Goal: Complete application form

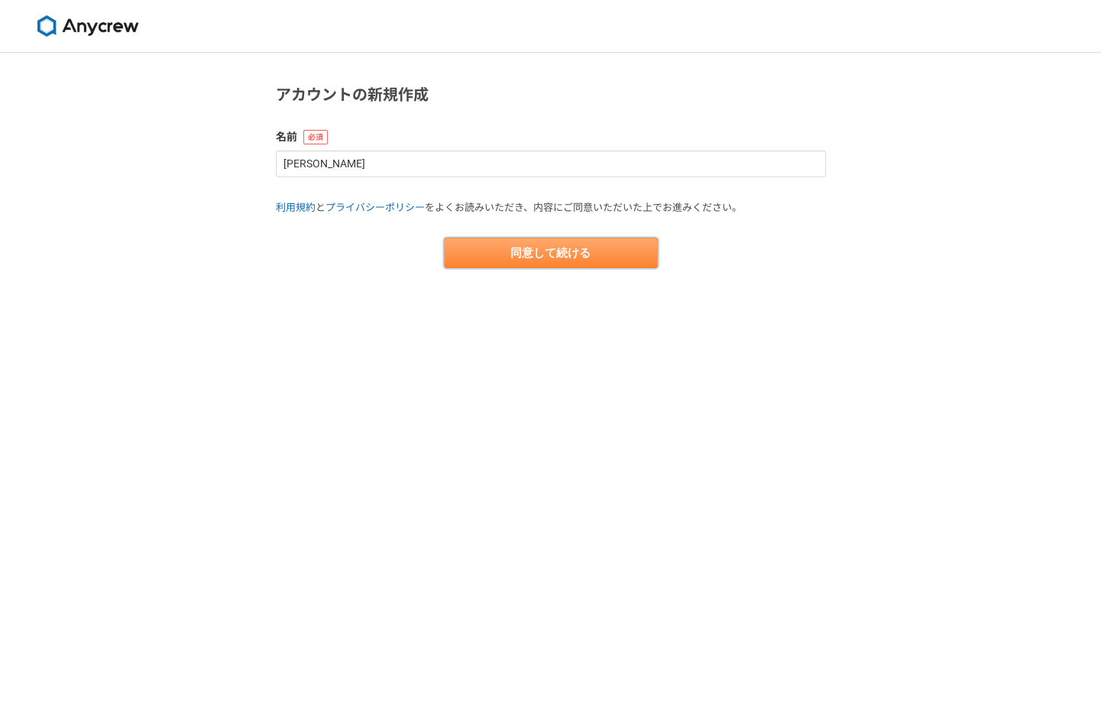
click at [558, 247] on button "同意して続ける" at bounding box center [551, 253] width 214 height 31
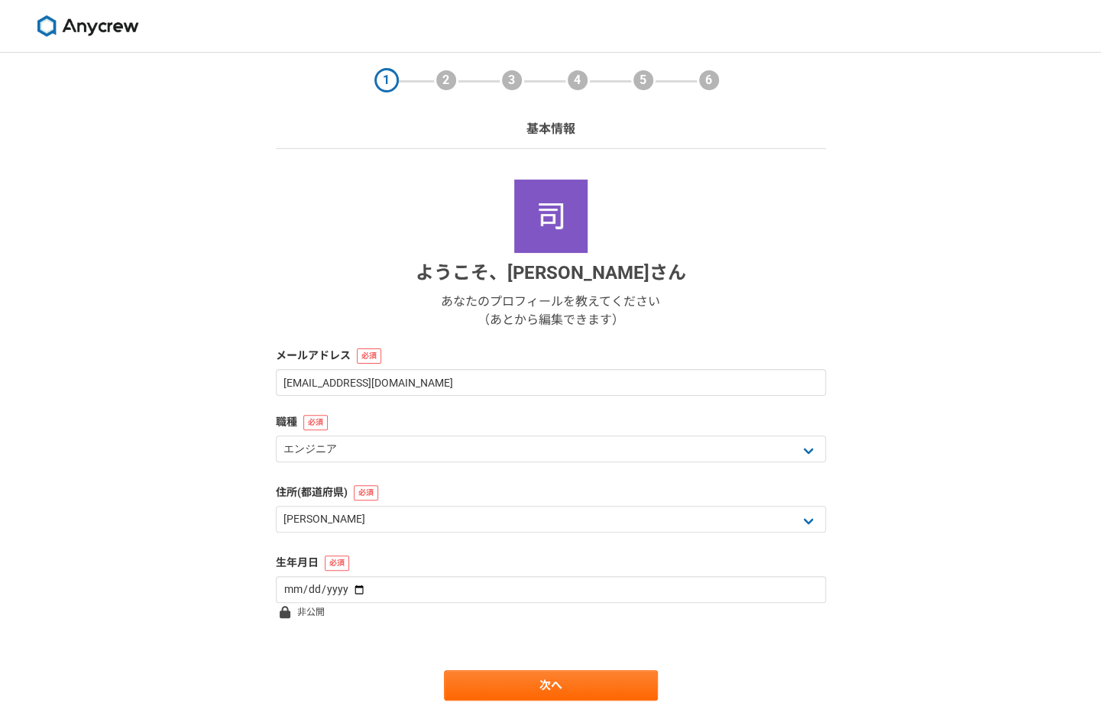
scroll to position [55, 0]
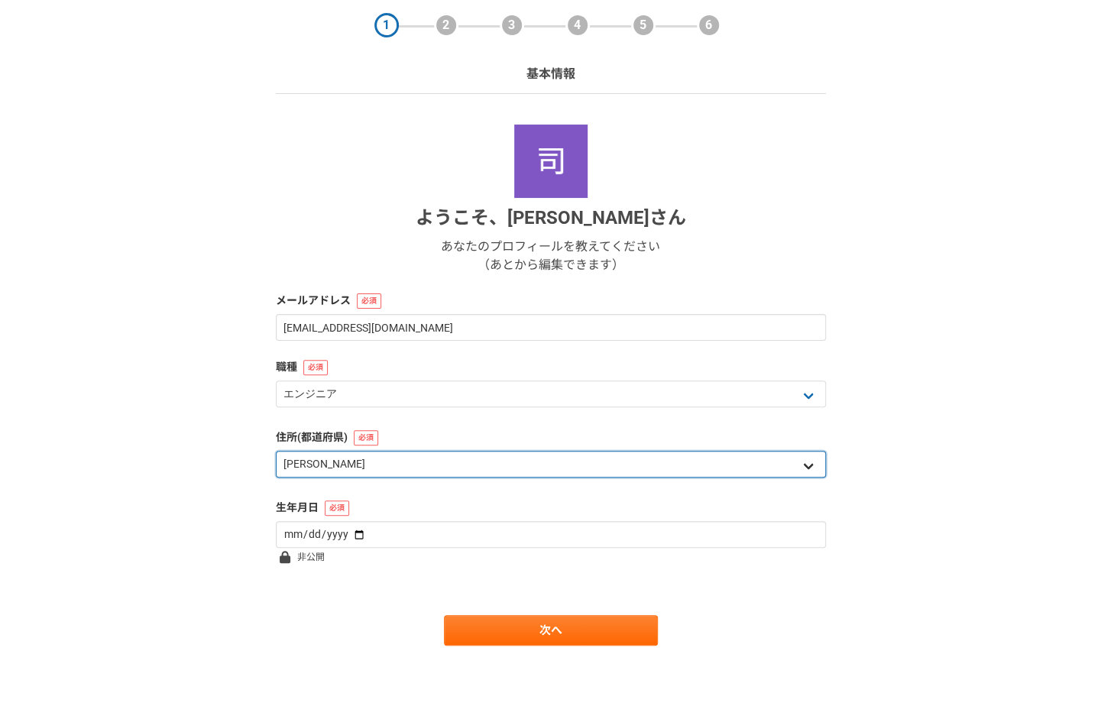
click at [507, 474] on select "北海道 青森県 岩手県 宮城県 秋田県 山形県 福島県 茨城県 栃木県 群馬県 埼玉県 千葉県 東京都 神奈川県 新潟県 富山県 石川県 福井県 山梨県 長野…" at bounding box center [551, 464] width 550 height 27
select select "27"
click at [276, 451] on select "北海道 青森県 岩手県 宮城県 秋田県 山形県 福島県 茨城県 栃木県 群馬県 埼玉県 千葉県 東京都 神奈川県 新潟県 富山県 石川県 福井県 山梨県 長野…" at bounding box center [551, 464] width 550 height 27
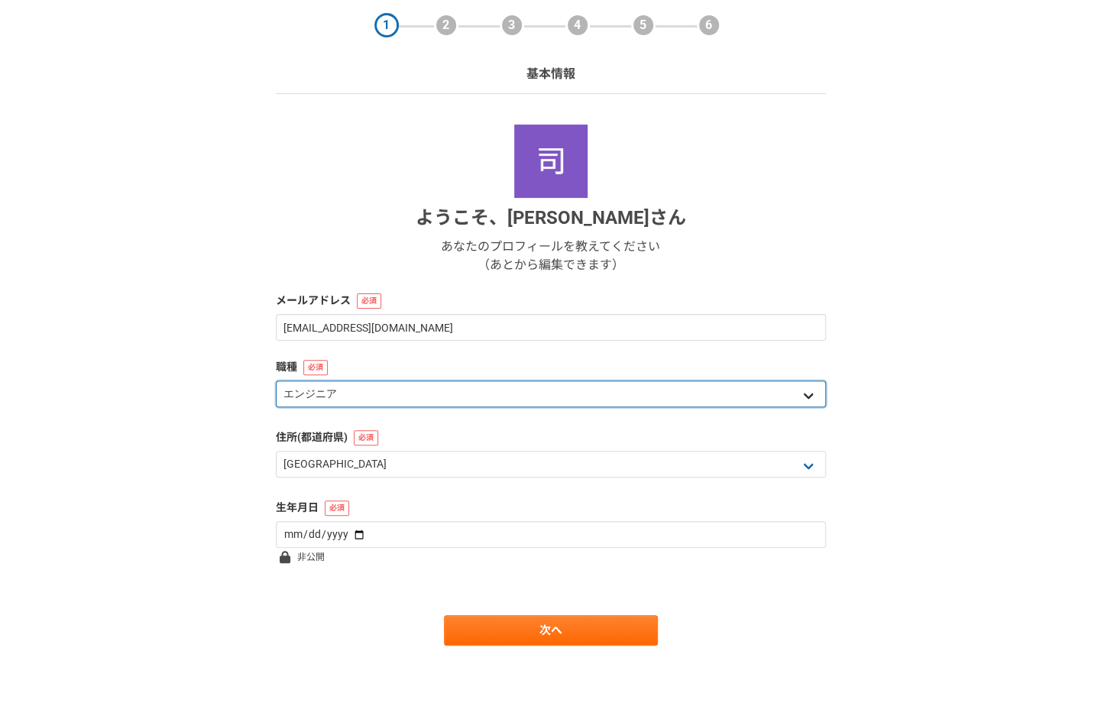
click at [403, 388] on select "エンジニア デザイナー ライター 営業 マーケティング 企画・事業開発 バックオフィス その他" at bounding box center [551, 393] width 550 height 27
select select "4"
click at [276, 380] on select "エンジニア デザイナー ライター 営業 マーケティング 企画・事業開発 バックオフィス その他" at bounding box center [551, 393] width 550 height 27
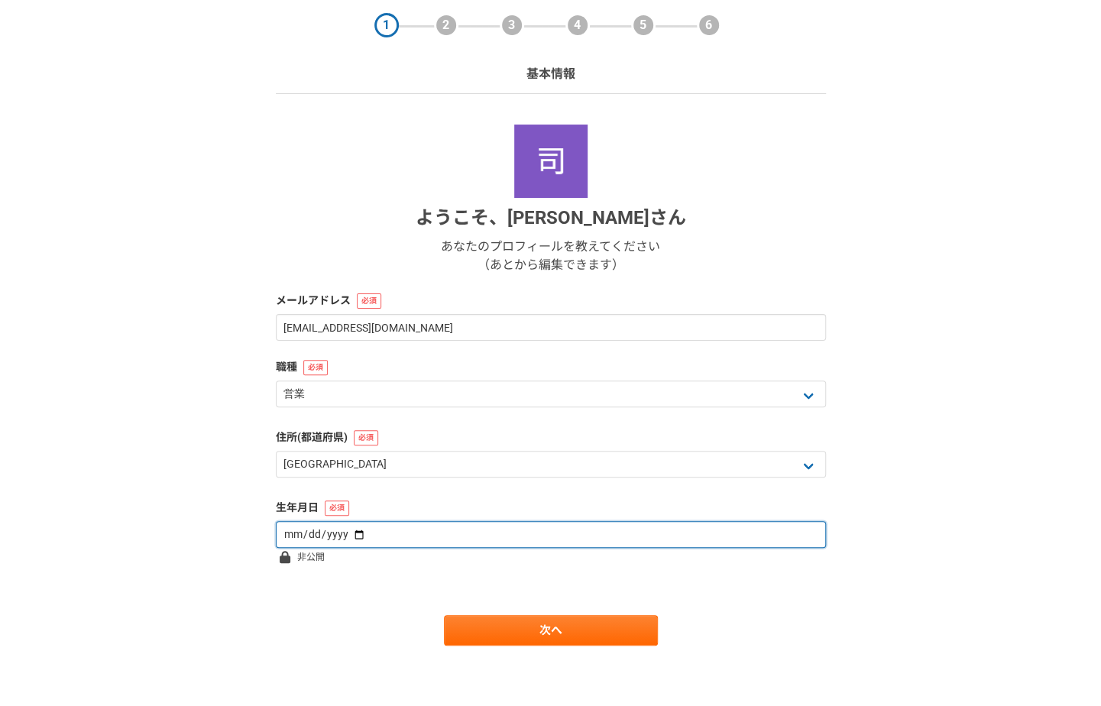
click at [398, 532] on input "date" at bounding box center [551, 534] width 550 height 27
click at [354, 532] on input "date" at bounding box center [551, 534] width 550 height 27
type input "2000-07-11"
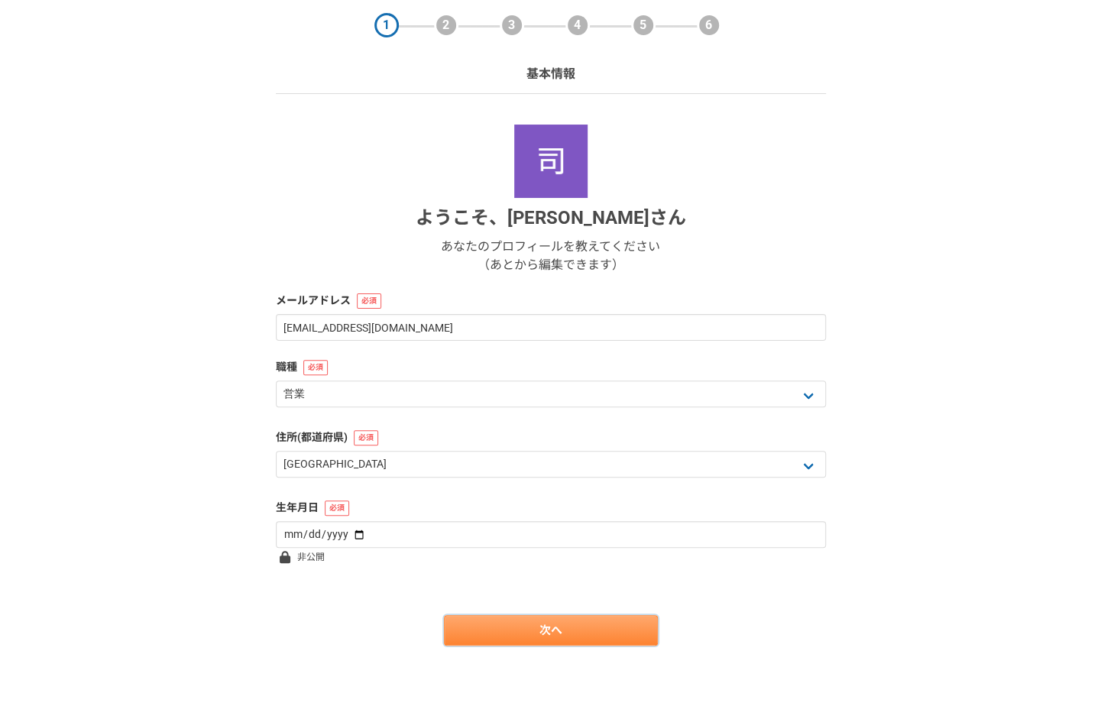
click at [548, 622] on link "次へ" at bounding box center [551, 630] width 214 height 31
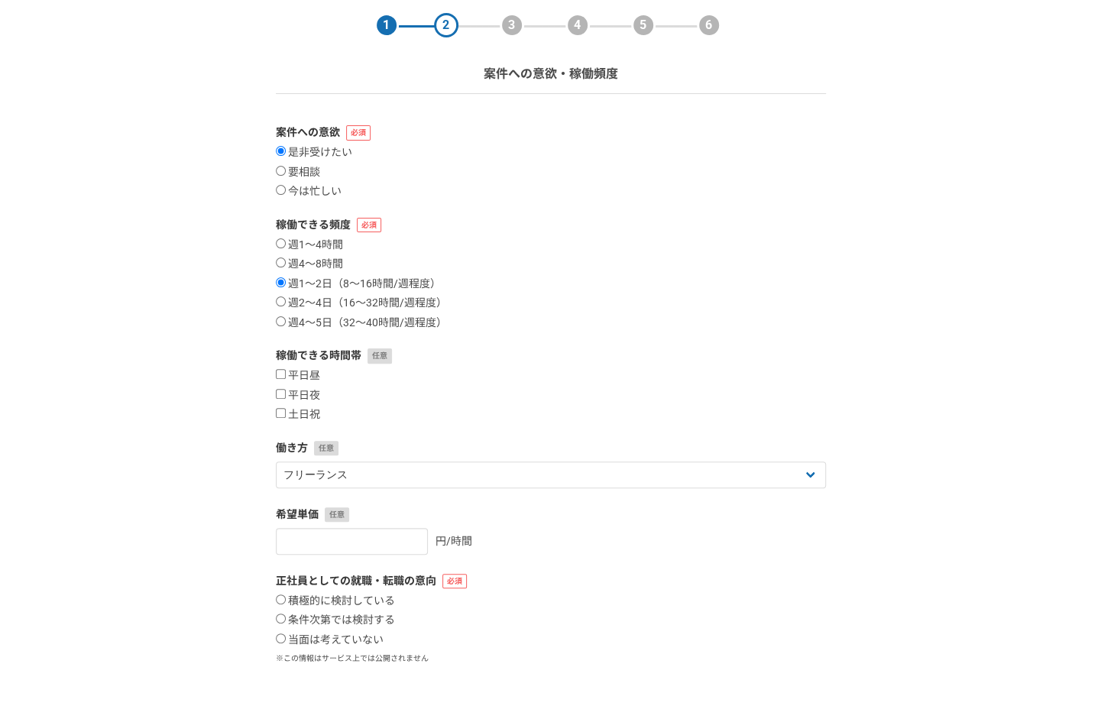
scroll to position [0, 0]
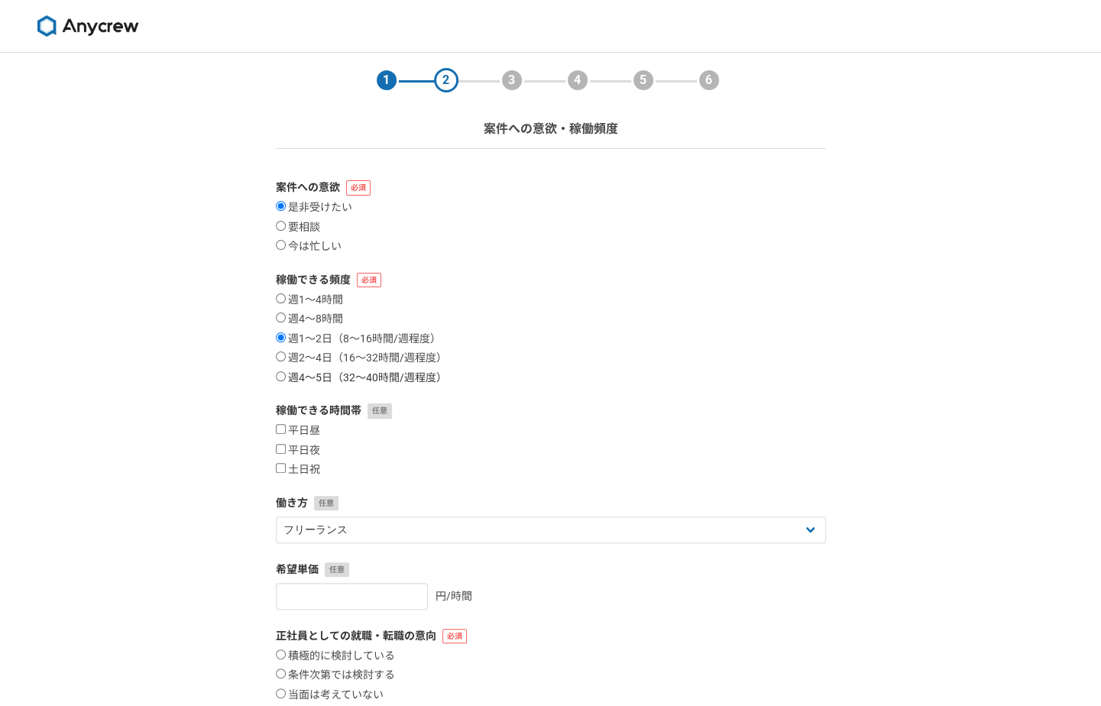
click at [280, 377] on input "週4〜5日（32〜40時間/週程度）" at bounding box center [281, 376] width 10 height 10
radio input "true"
click at [280, 428] on input "平日昼" at bounding box center [281, 429] width 10 height 10
checkbox input "true"
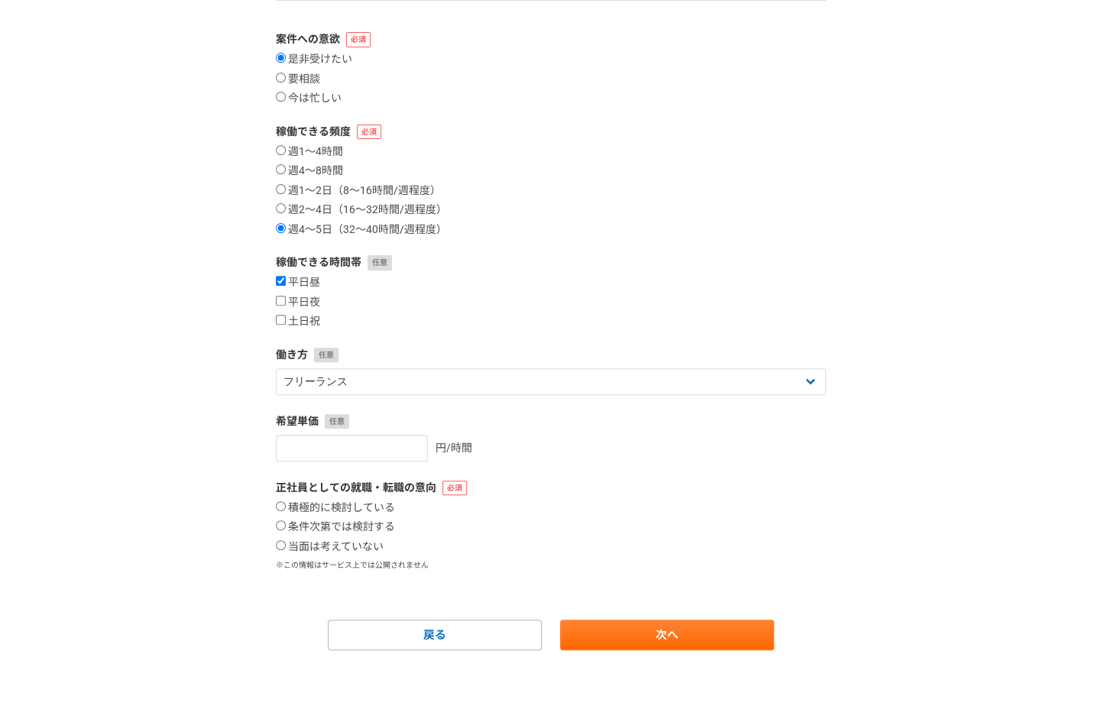
scroll to position [153, 0]
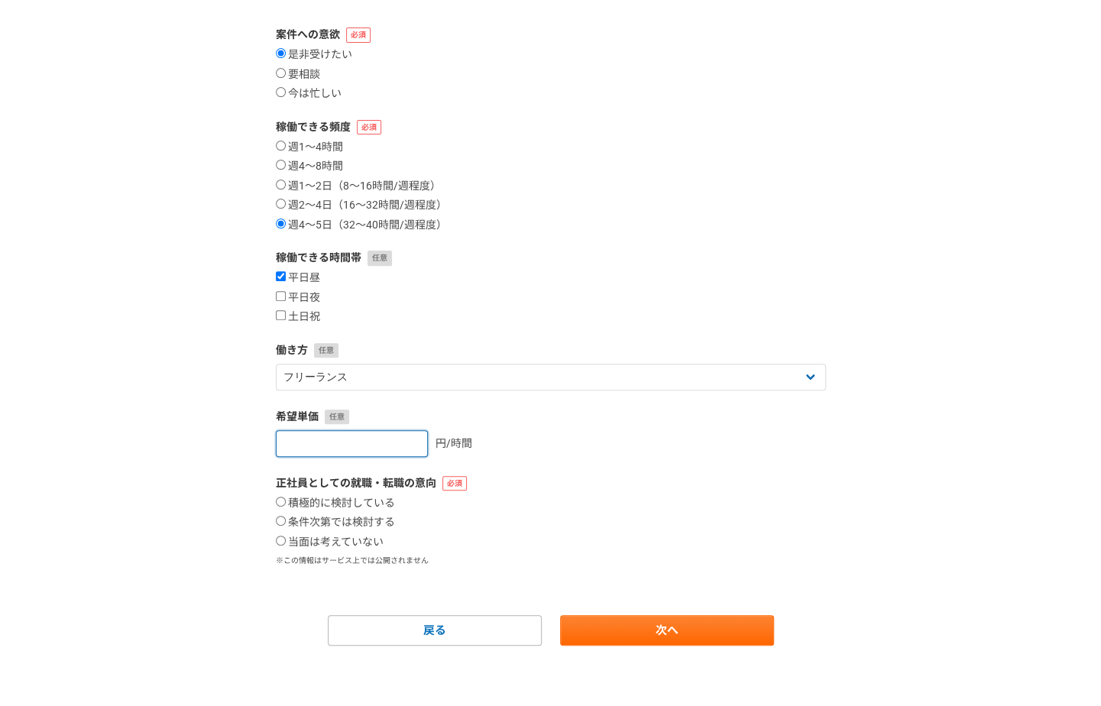
click at [348, 443] on input "number" at bounding box center [352, 443] width 152 height 27
type input "2000"
click at [385, 537] on div "積極的に検討している 条件次第では検討する 当面は考えていない" at bounding box center [551, 522] width 550 height 53
click at [283, 520] on input "条件次第では検討する" at bounding box center [281, 521] width 10 height 10
radio input "true"
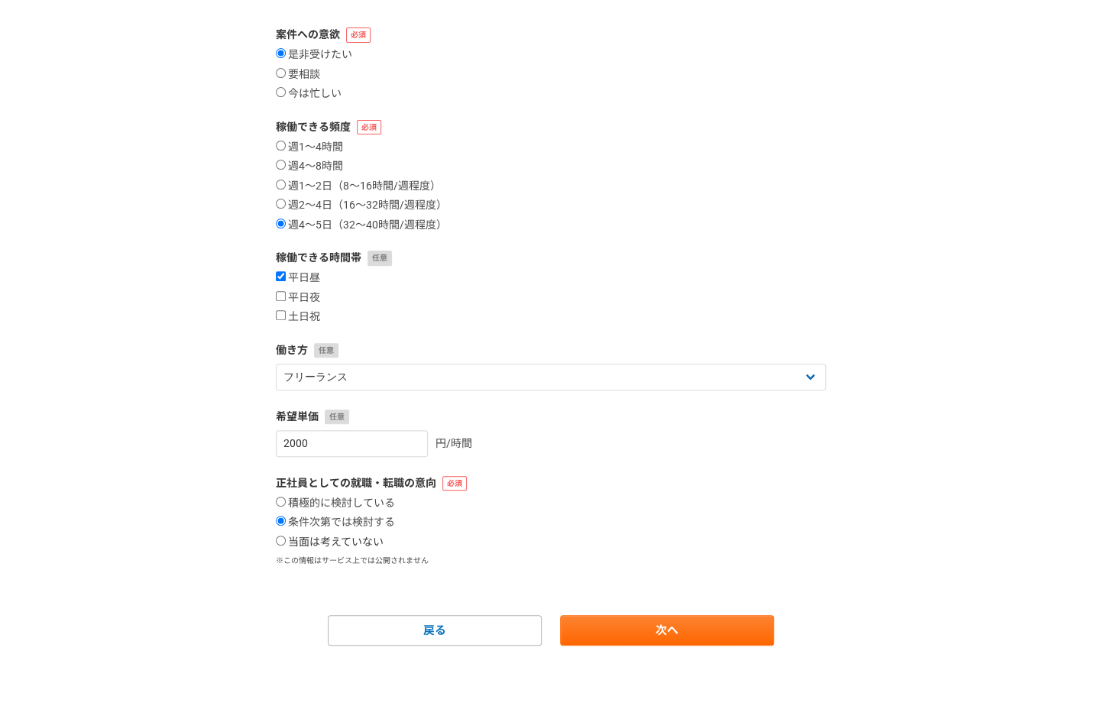
click at [276, 538] on input "当面は考えていない" at bounding box center [281, 540] width 10 height 10
radio input "true"
click at [634, 628] on link "次へ" at bounding box center [667, 630] width 214 height 31
select select
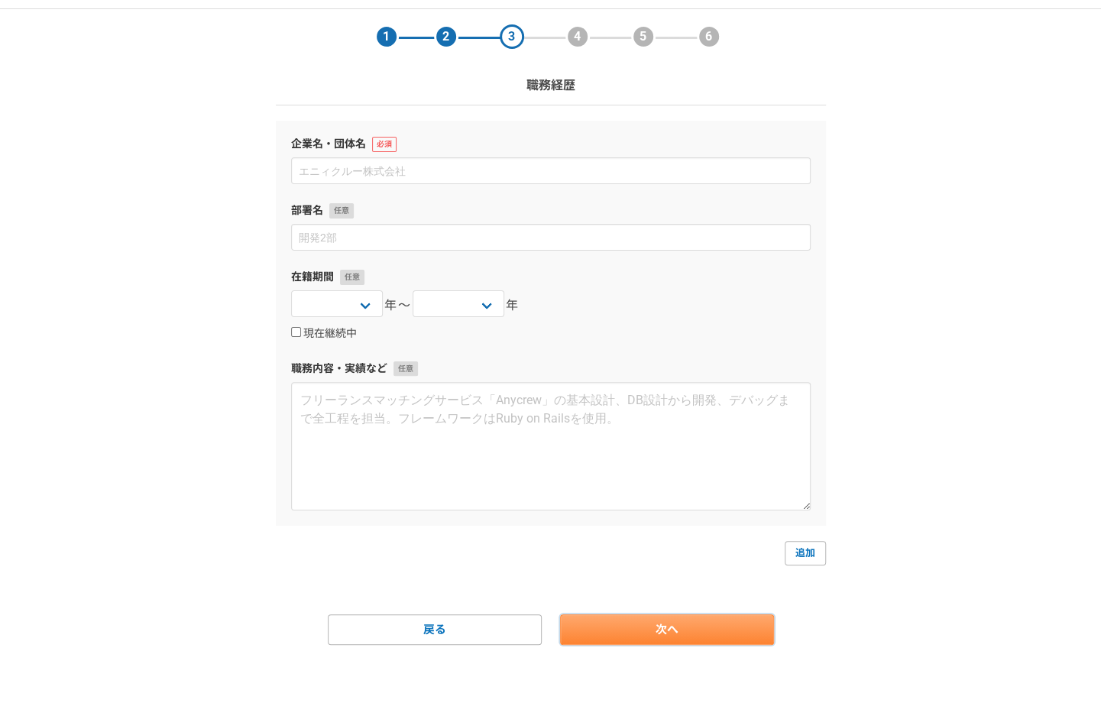
scroll to position [0, 0]
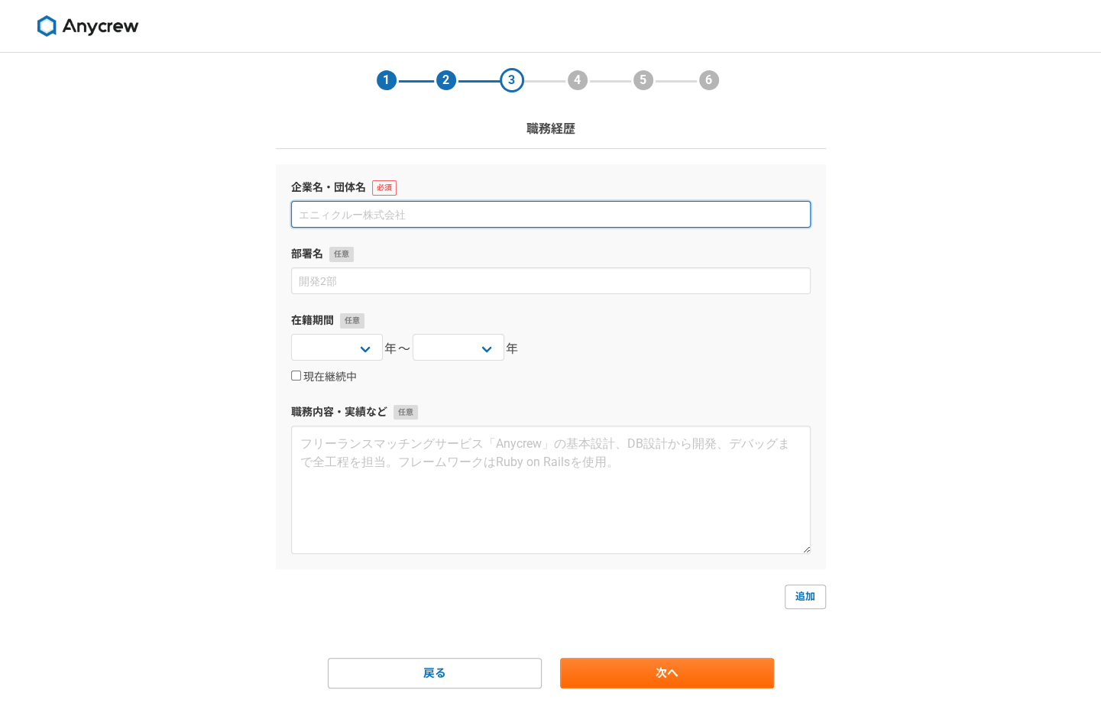
click at [437, 213] on input at bounding box center [550, 214] width 519 height 27
type input "s"
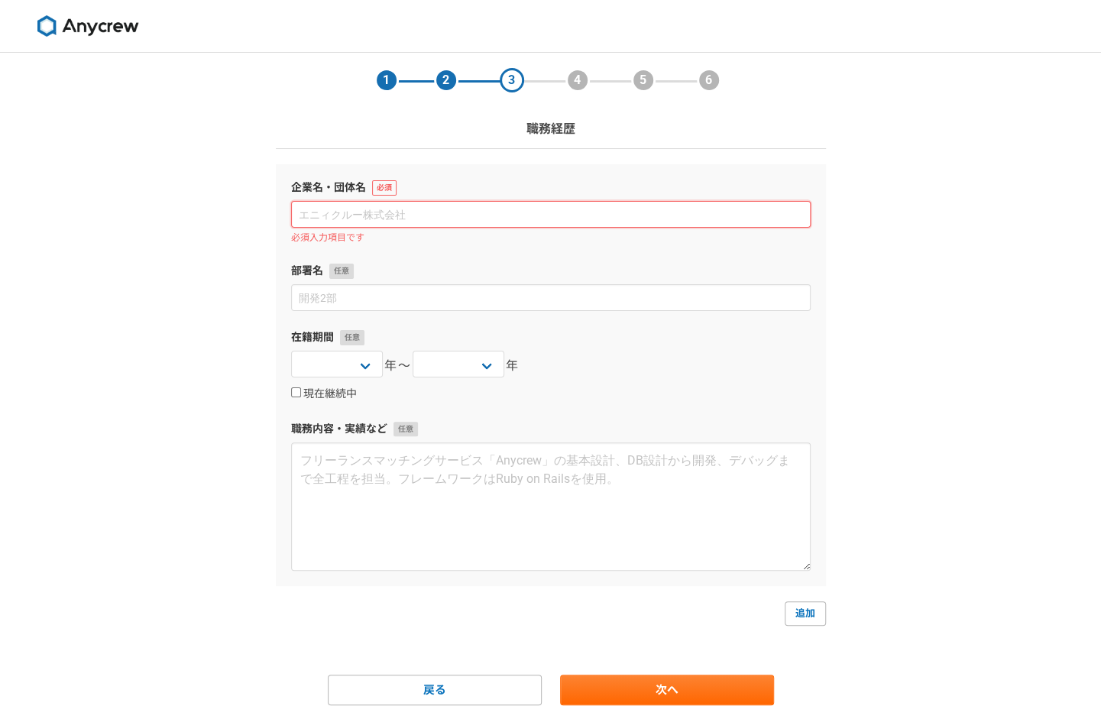
click at [450, 203] on input at bounding box center [550, 214] width 519 height 27
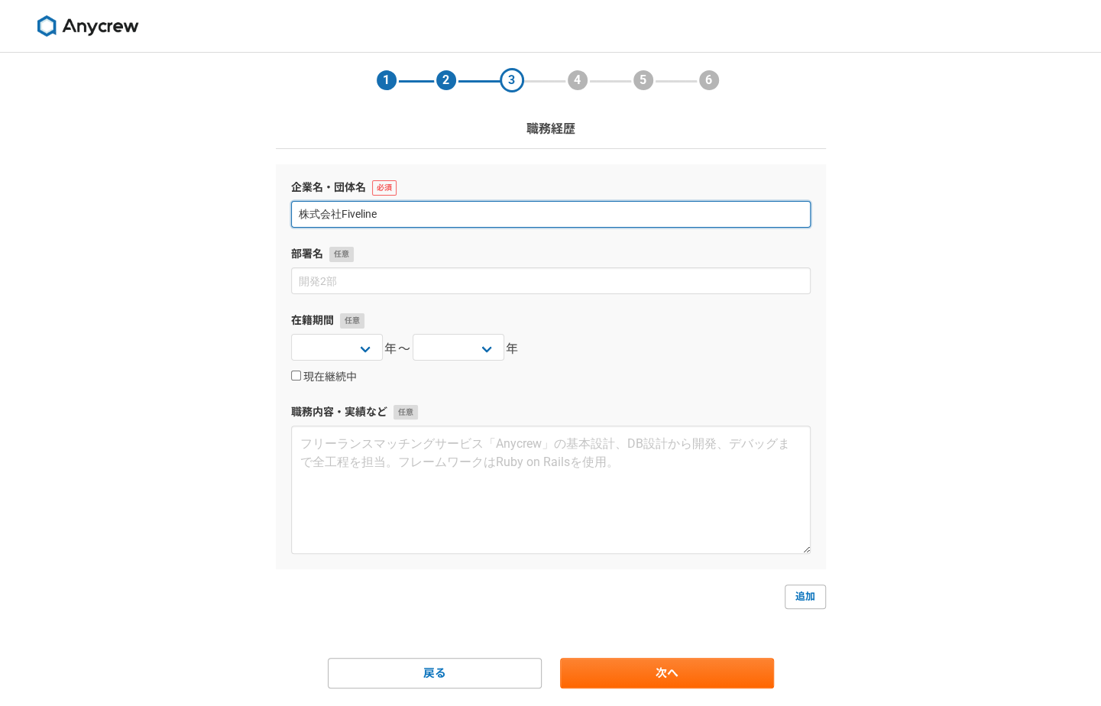
type input "株式会社Fiveline"
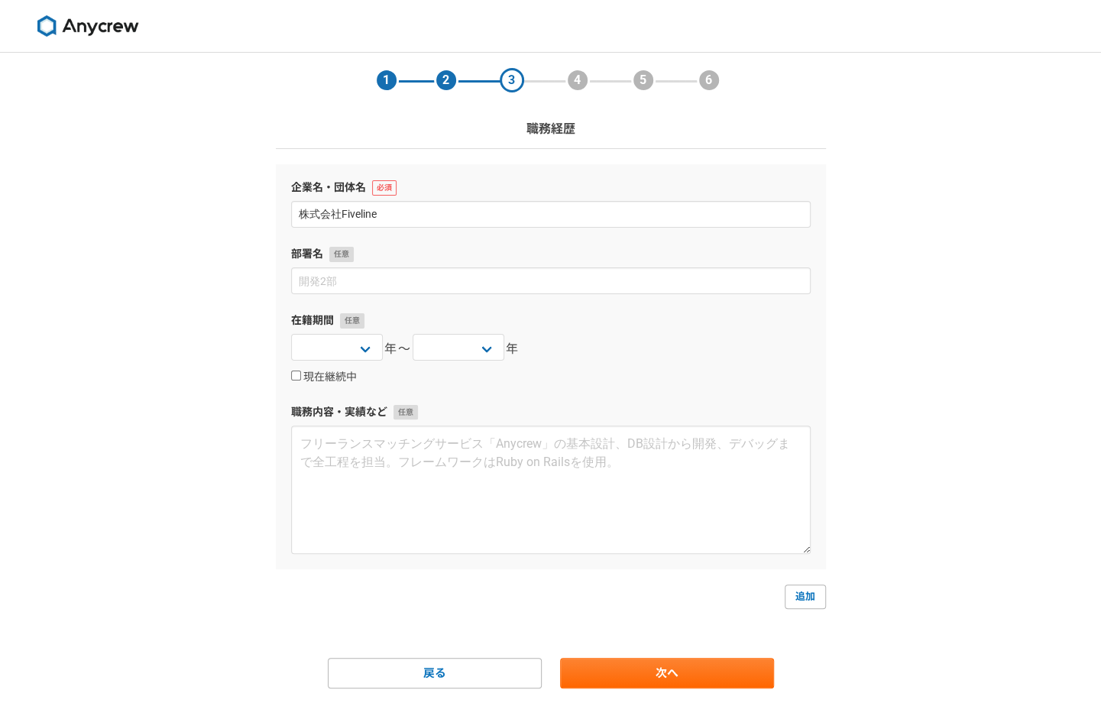
click at [641, 690] on main "1 2 3 4 5 6 職務経歴 企業名・団体名 株式会社Fiveline 部署名 在籍期間 2025 2024 2023 2022 2021 2020 20…" at bounding box center [550, 401] width 580 height 697
click at [638, 674] on link "次へ" at bounding box center [667, 673] width 214 height 31
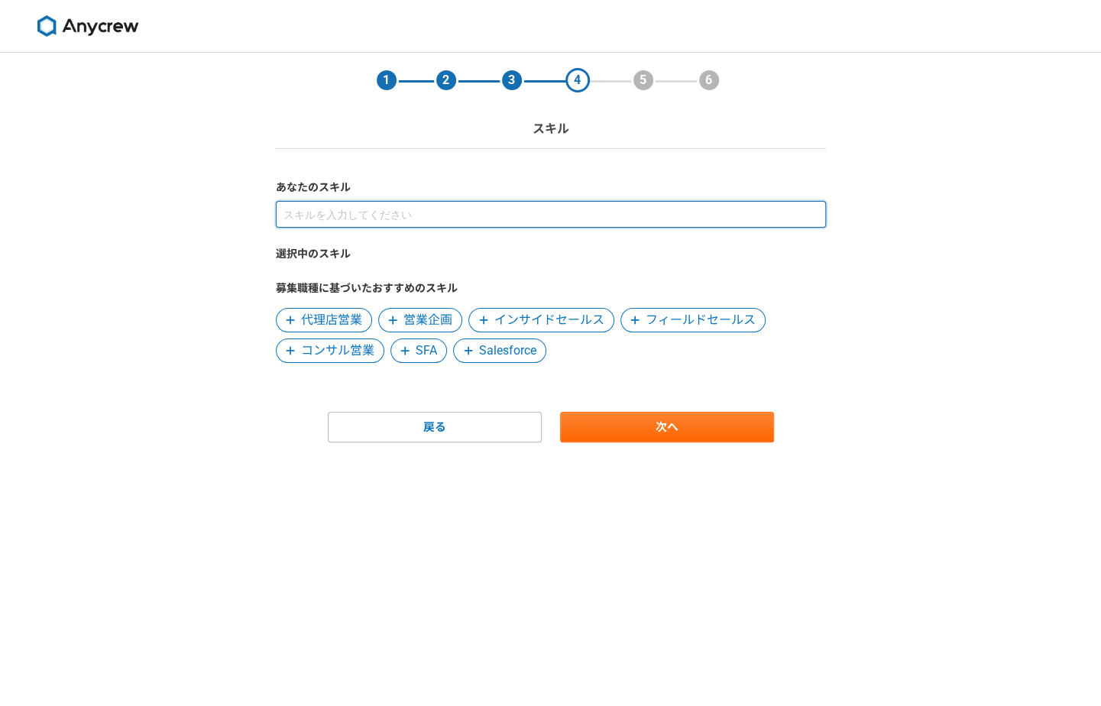
click at [425, 220] on input at bounding box center [551, 214] width 550 height 27
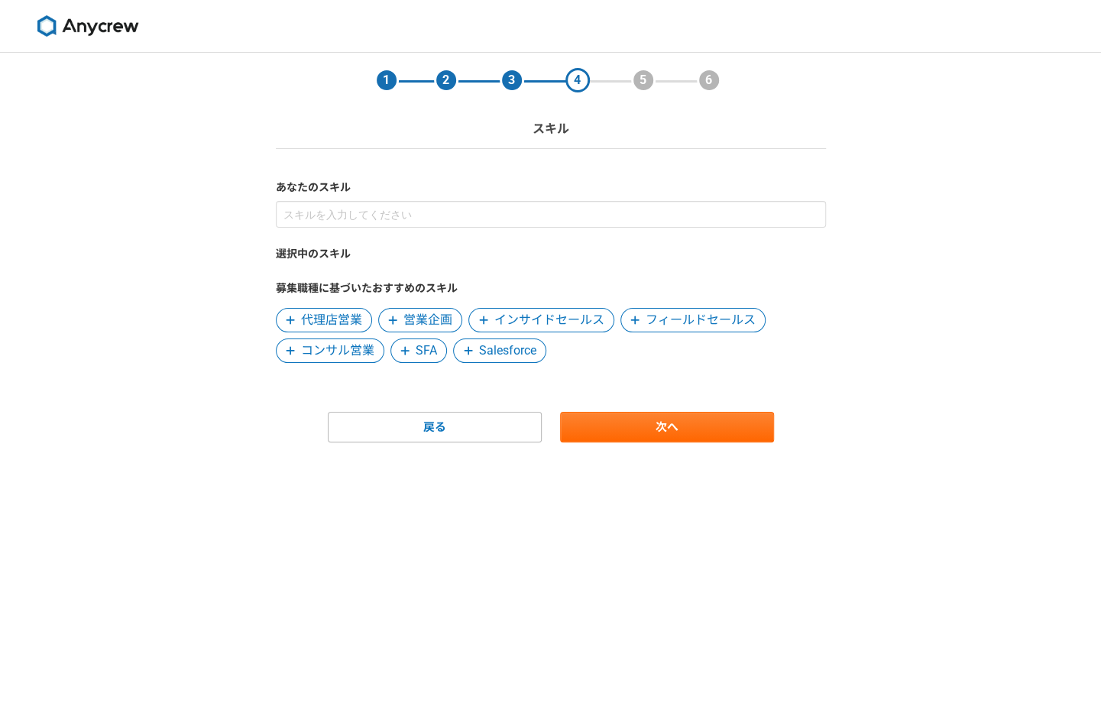
click at [431, 323] on span "営業企画" at bounding box center [427, 320] width 49 height 18
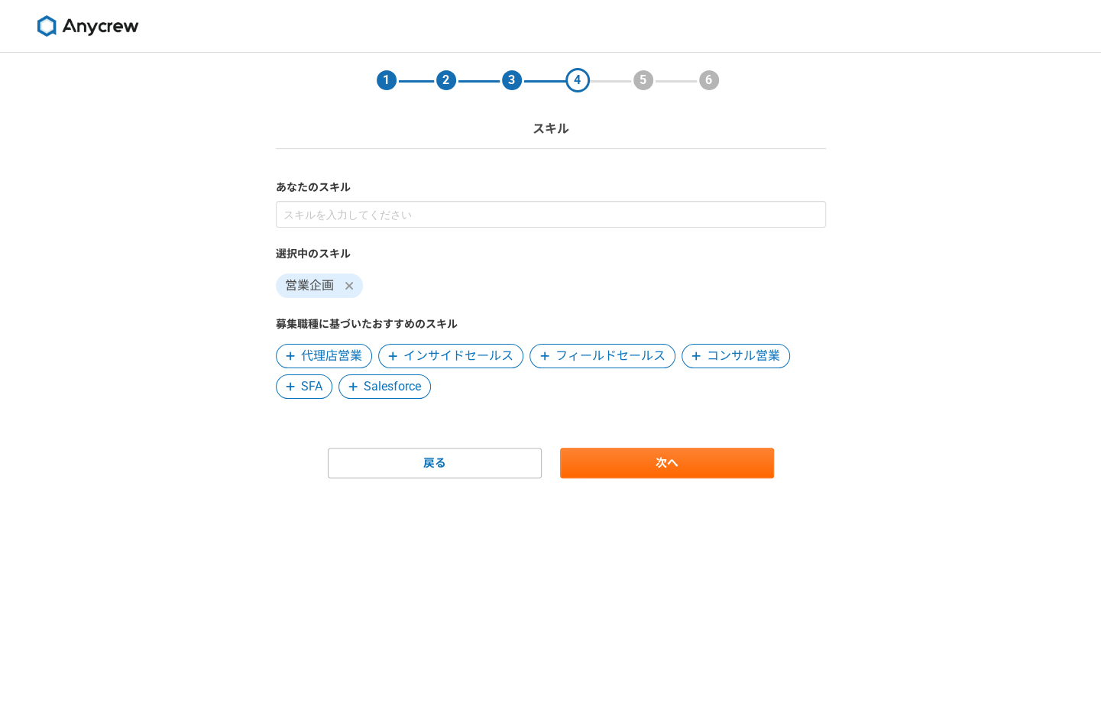
click at [347, 287] on icon at bounding box center [348, 286] width 8 height 8
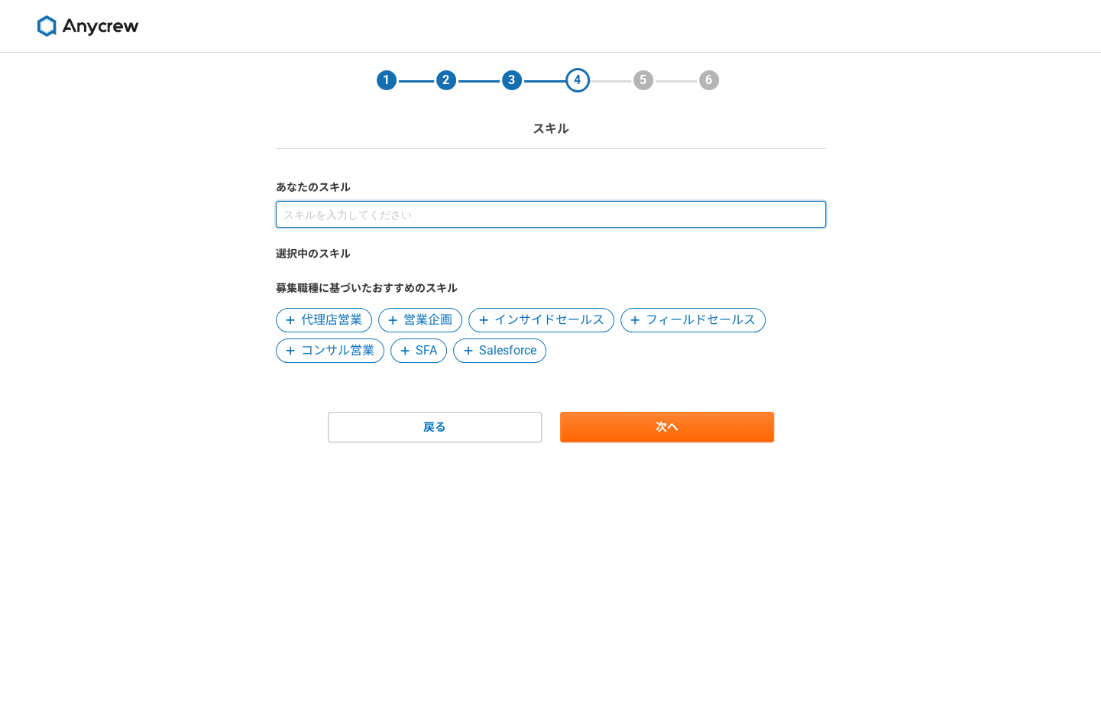
click at [360, 223] on input at bounding box center [551, 214] width 550 height 27
click at [415, 212] on input "ke" at bounding box center [551, 214] width 550 height 27
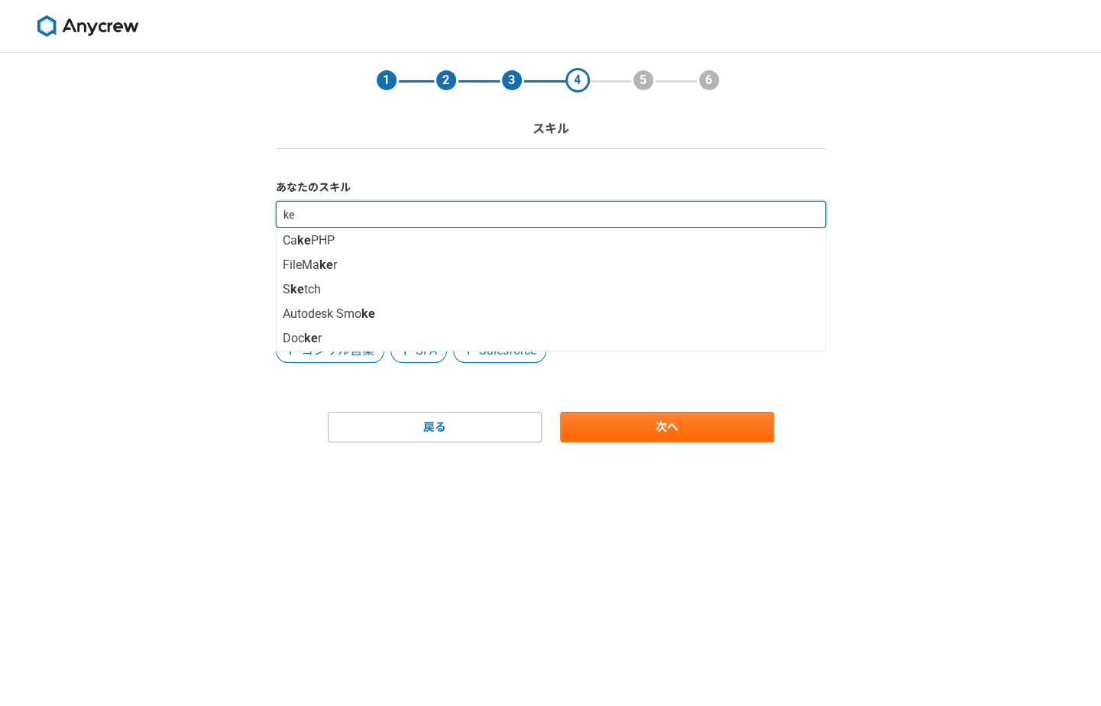
type input "k"
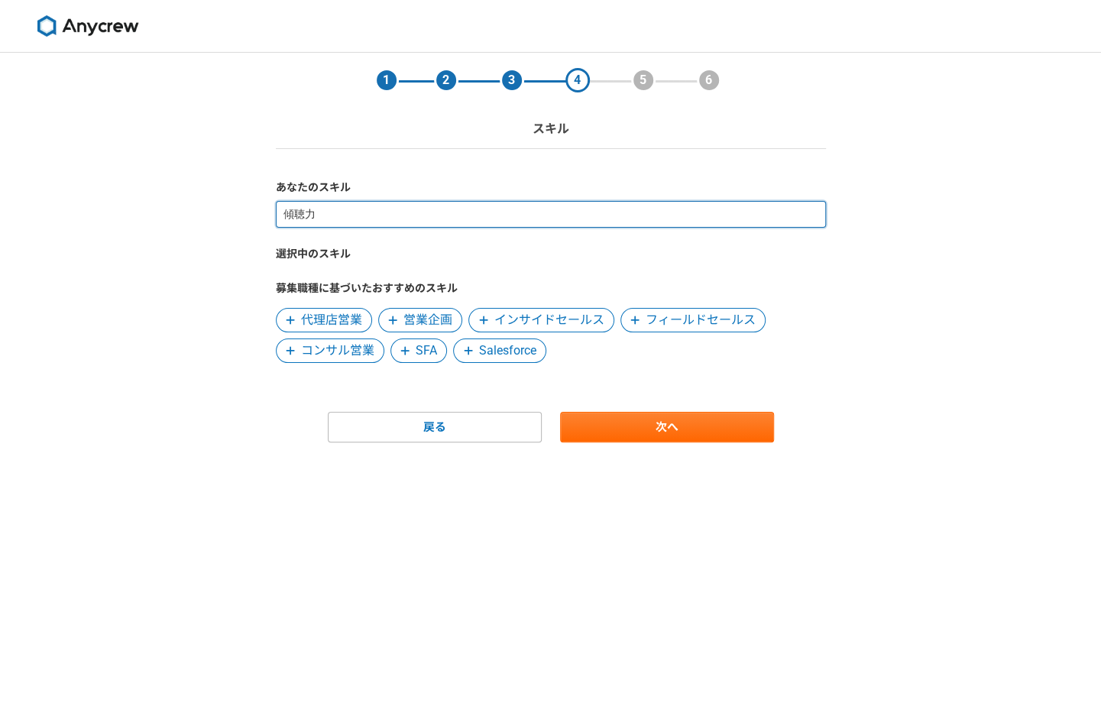
type input "傾聴力"
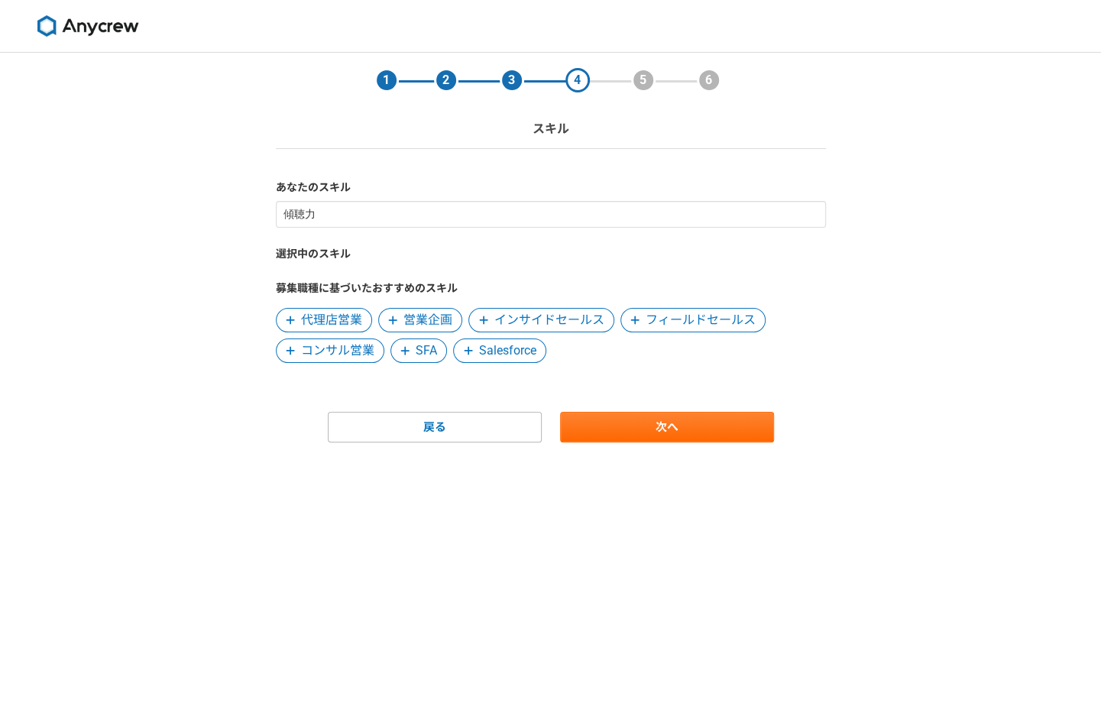
click at [725, 445] on main "1 2 3 4 5 6 スキル あなたのスキル 傾聴力 選択中のスキル 募集職種に基づいたおすすめのスキル 代理店営業 営業企画 インサイドセールス フィール…" at bounding box center [550, 278] width 580 height 451
click at [730, 441] on link "次へ" at bounding box center [667, 427] width 214 height 31
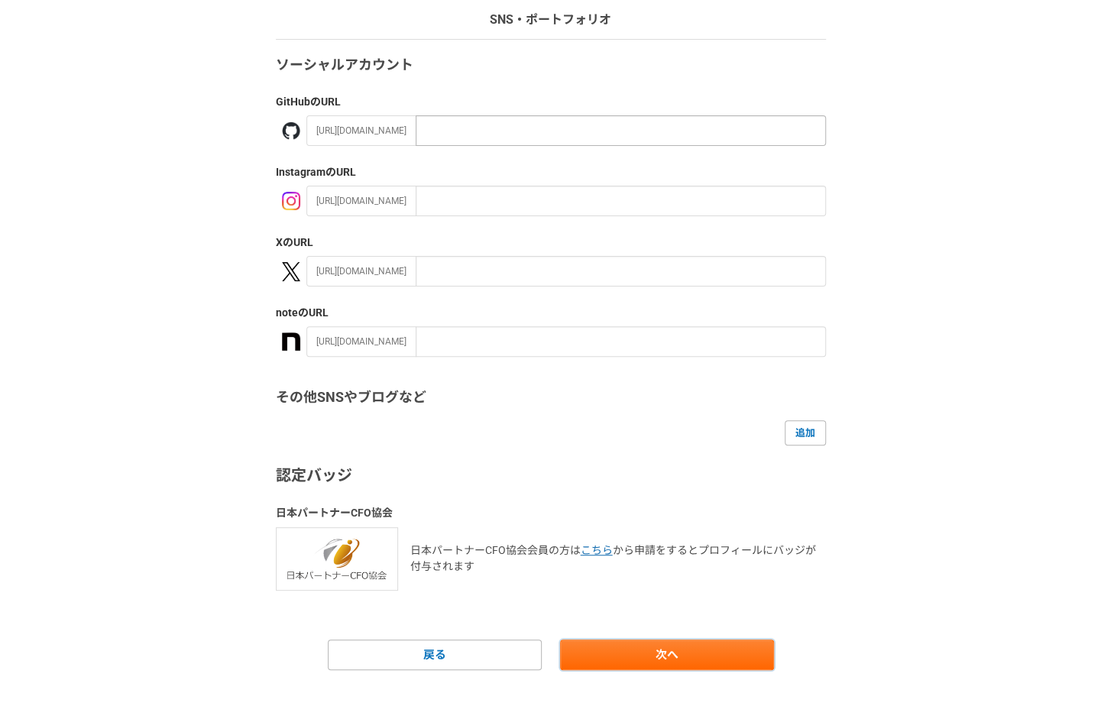
scroll to position [133, 0]
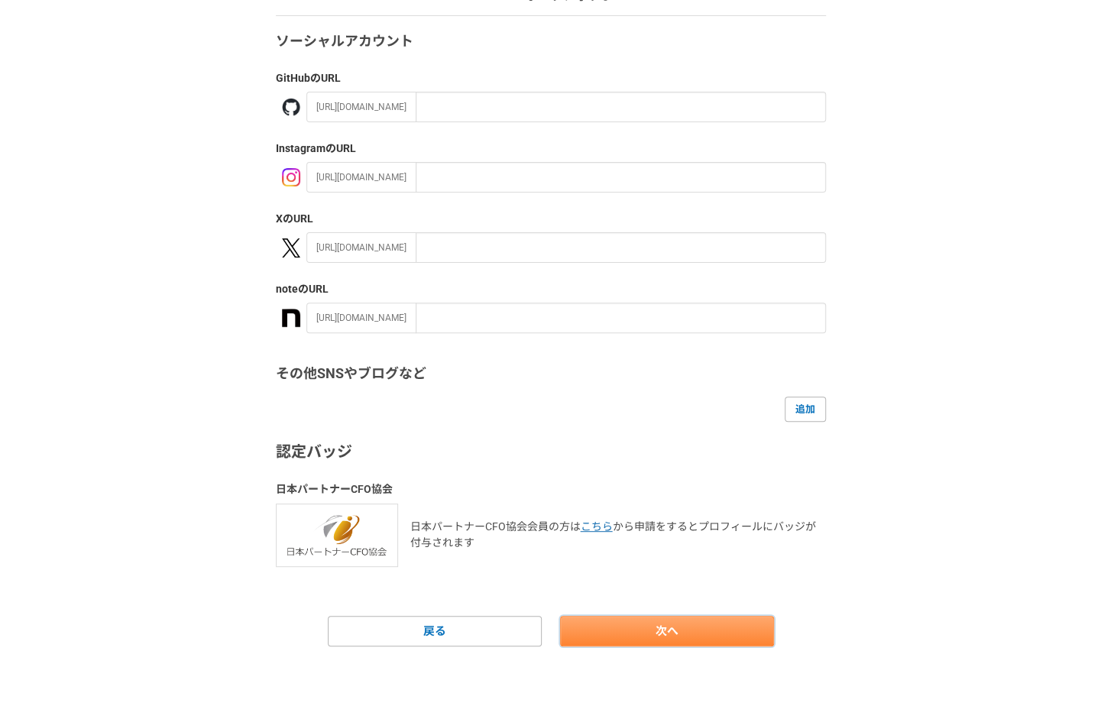
click at [617, 622] on link "次へ" at bounding box center [667, 631] width 214 height 31
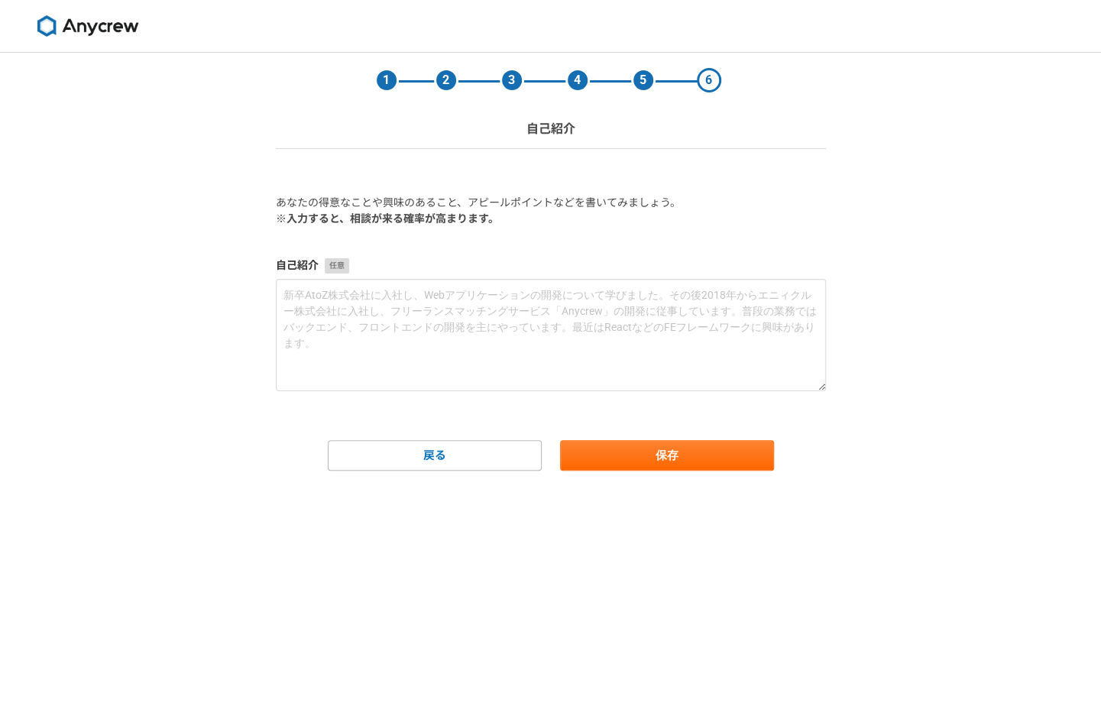
scroll to position [0, 0]
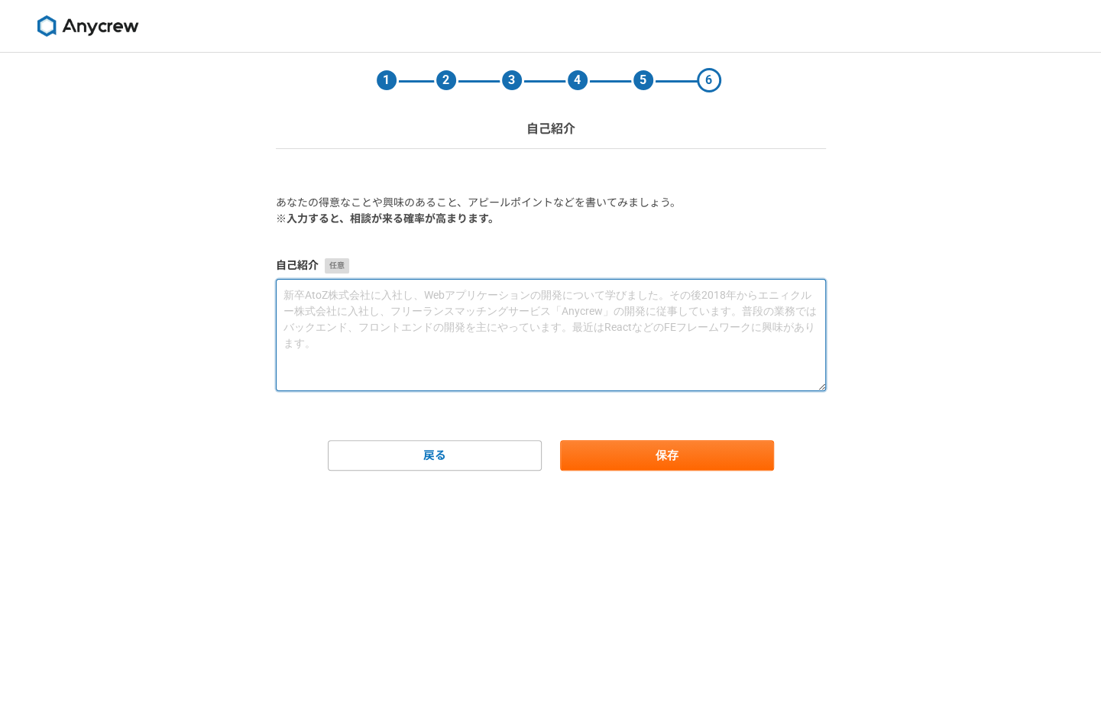
click at [427, 327] on textarea at bounding box center [551, 335] width 550 height 112
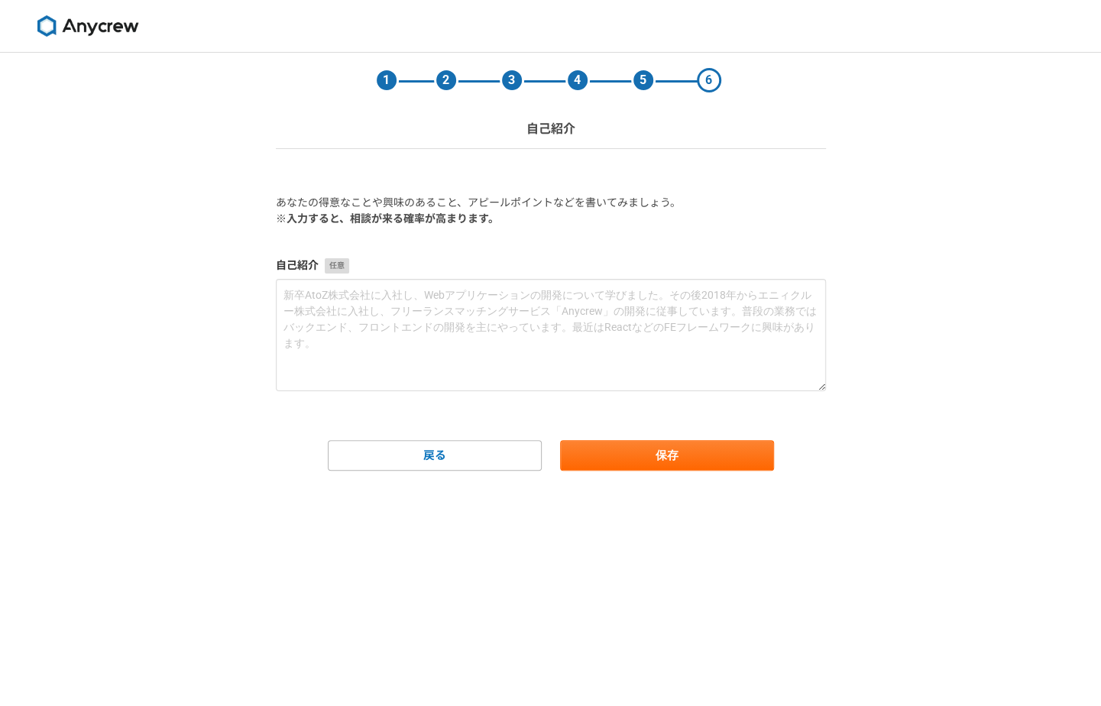
click at [654, 472] on main "1 2 3 4 5 6 自己紹介 あなたの得意なことや興味のあること、アピールポイントなどを書いてみましょう。 ※入力すると、相談が来る確率が高まります。 自…" at bounding box center [550, 292] width 580 height 479
drag, startPoint x: 654, startPoint y: 472, endPoint x: 614, endPoint y: 425, distance: 61.2
click at [614, 425] on form "あなたの得意なことや興味のあること、アピールポイントなどを書いてみましょう。 ※入力すると、相談が来る確率が高まります。 自己紹介 戻る 保存" at bounding box center [551, 333] width 550 height 276
click at [639, 484] on main "1 2 3 4 5 6 自己紹介 あなたの得意なことや興味のあること、アピールポイントなどを書いてみましょう。 ※入力すると、相談が来る確率が高まります。 自…" at bounding box center [550, 292] width 580 height 479
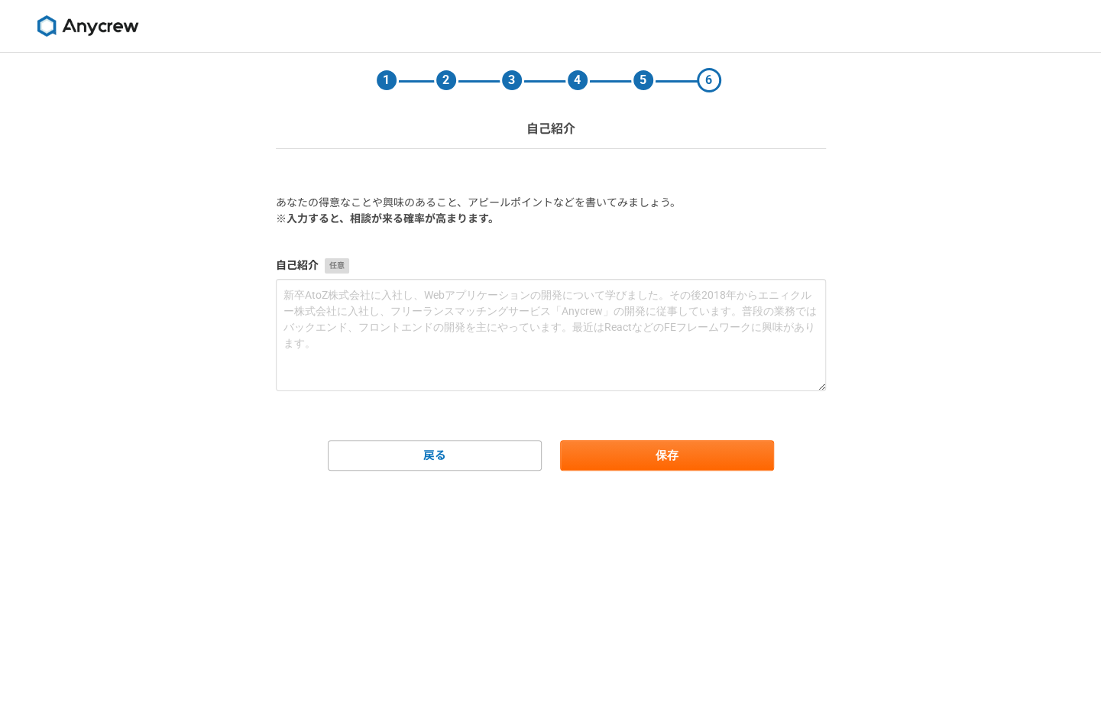
click at [641, 474] on main "1 2 3 4 5 6 自己紹介 あなたの得意なことや興味のあること、アピールポイントなどを書いてみましょう。 ※入力すると、相談が来る確率が高まります。 自…" at bounding box center [550, 292] width 580 height 479
click at [641, 454] on button "保存" at bounding box center [667, 455] width 214 height 31
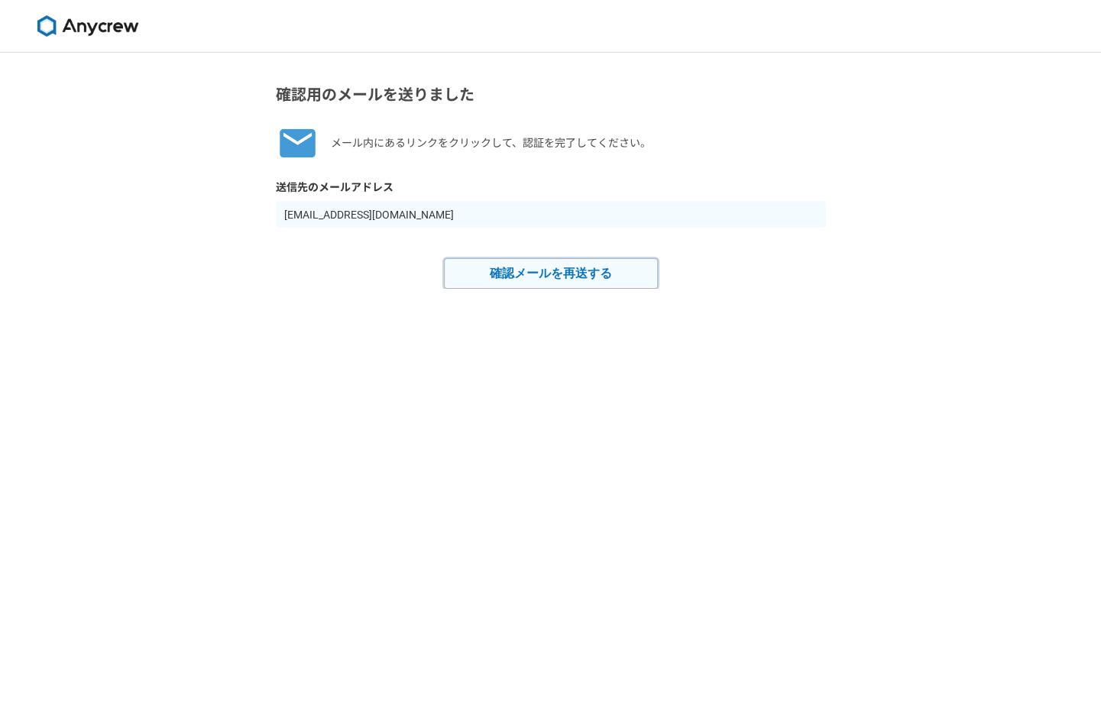
click at [586, 273] on button "確認メールを再送する" at bounding box center [551, 273] width 214 height 31
